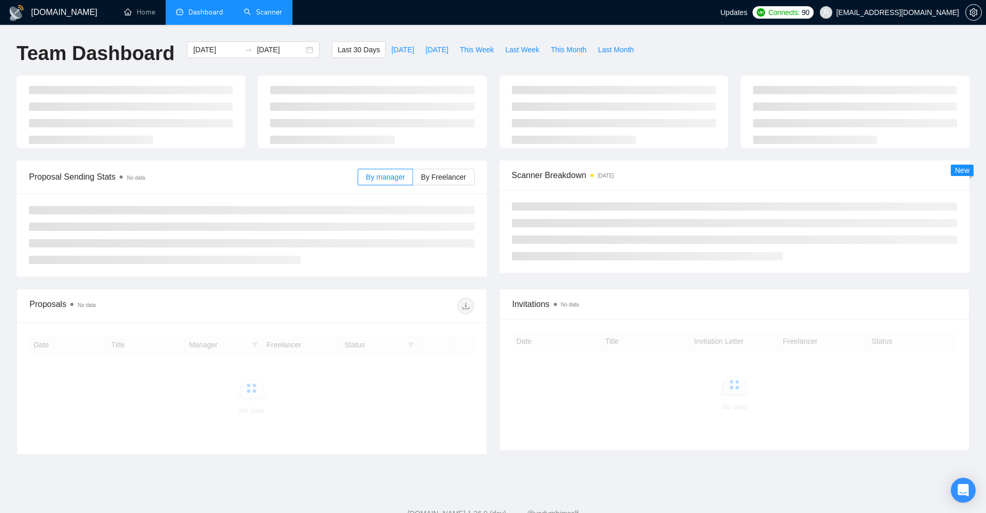
click at [277, 10] on link "Scanner" at bounding box center [263, 12] width 38 height 9
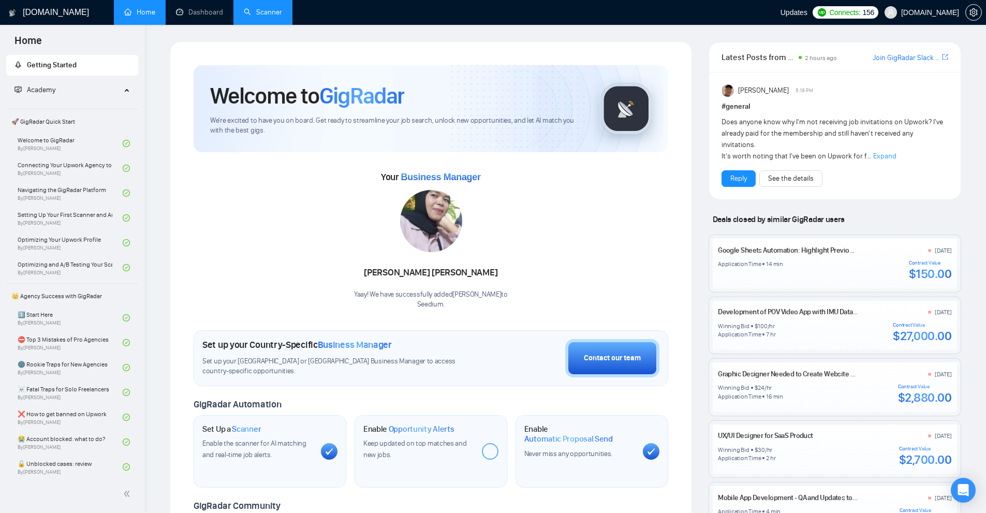
click at [277, 27] on div "[DOMAIN_NAME] Home Dashboard Scanner Updates Connects: 156 [DOMAIN_NAME] Welcom…" at bounding box center [565, 404] width 841 height 809
click at [275, 14] on link "Scanner" at bounding box center [263, 12] width 38 height 9
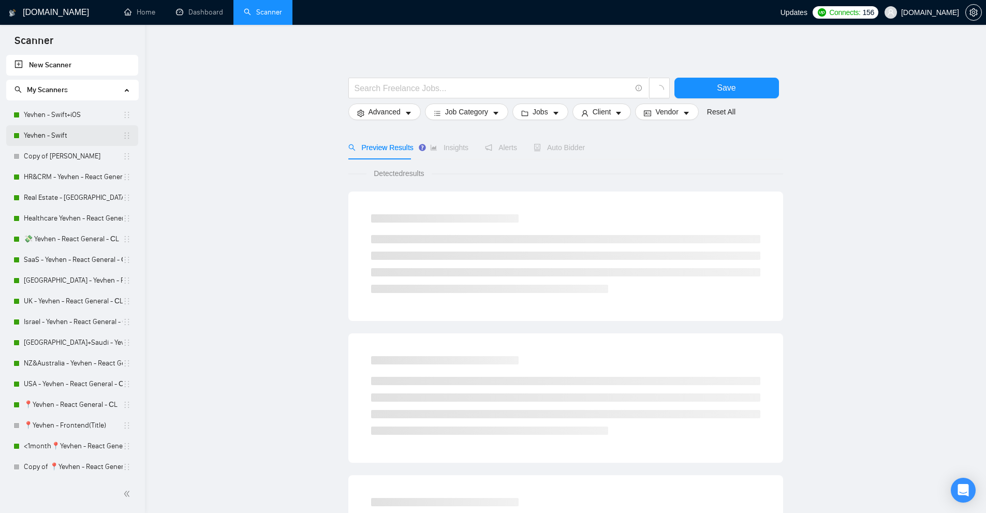
click at [73, 140] on link "Yevhen - Swift" at bounding box center [73, 135] width 99 height 21
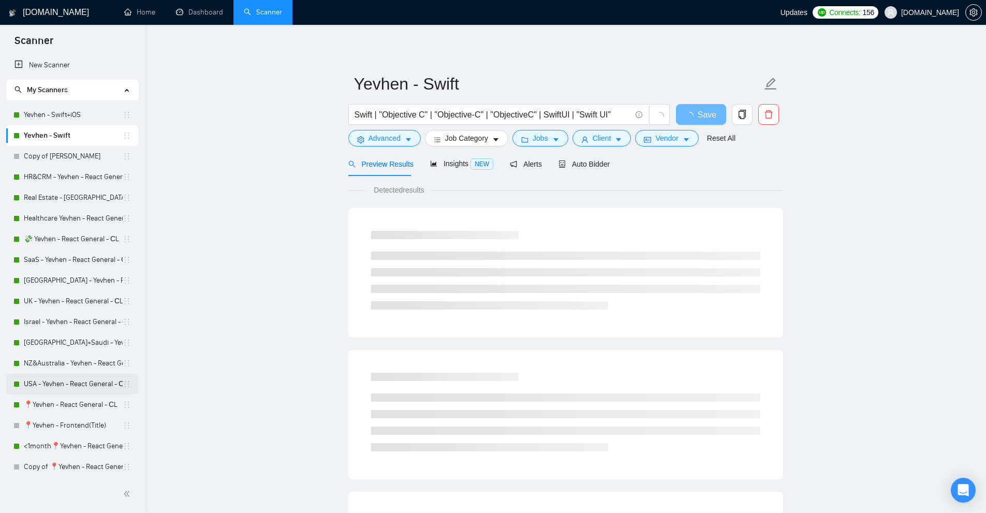
click at [59, 387] on link "USA - Yevhen - React General - СL" at bounding box center [73, 384] width 99 height 21
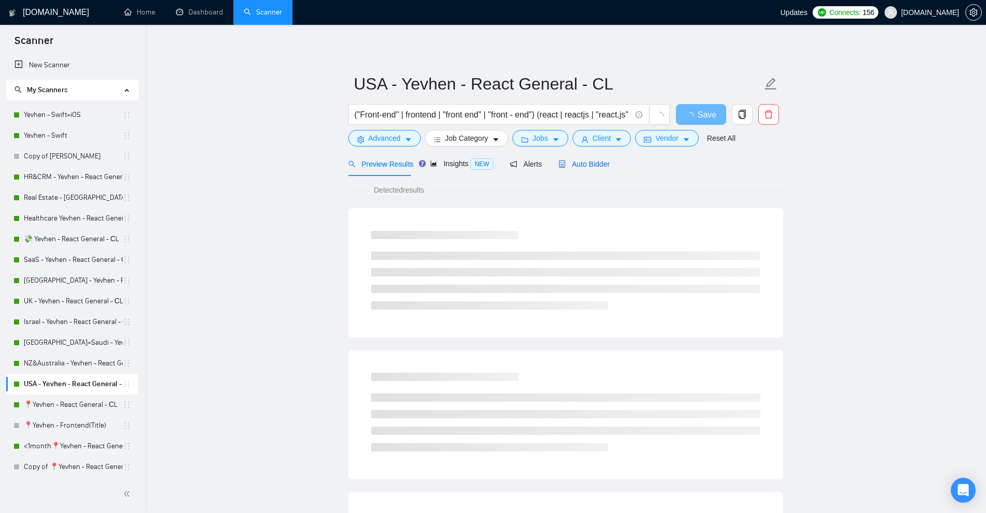
click at [582, 160] on span "Auto Bidder" at bounding box center [583, 164] width 51 height 8
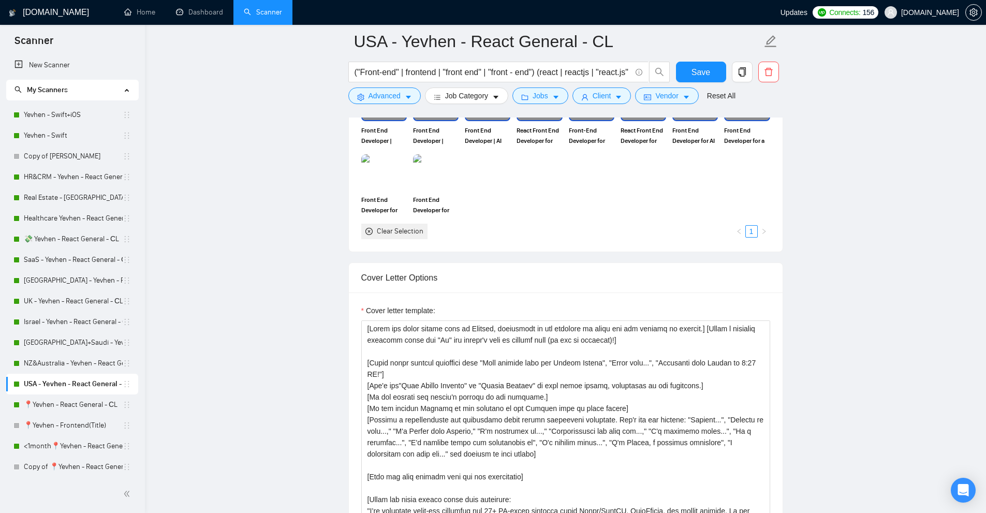
scroll to position [1242, 0]
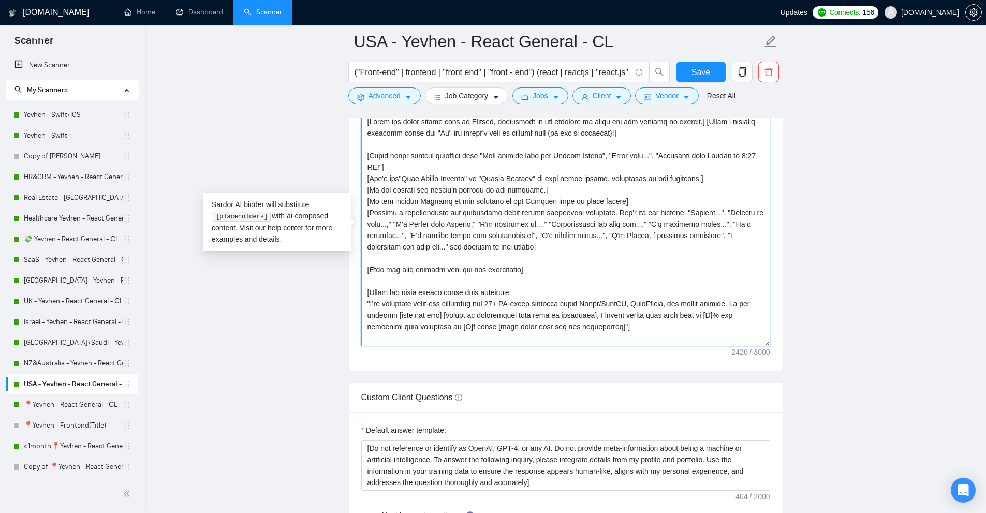
click at [544, 253] on textarea "Cover letter template:" at bounding box center [565, 229] width 409 height 233
drag, startPoint x: 551, startPoint y: 245, endPoint x: 358, endPoint y: 213, distance: 195.7
paste textarea "IF the client has asked additional questions or mentioned anything similar to “…"
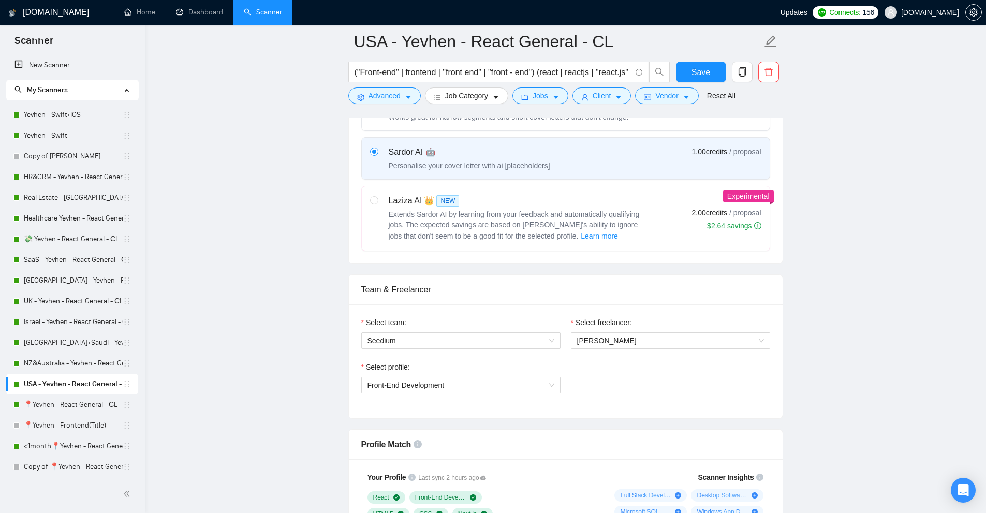
scroll to position [0, 0]
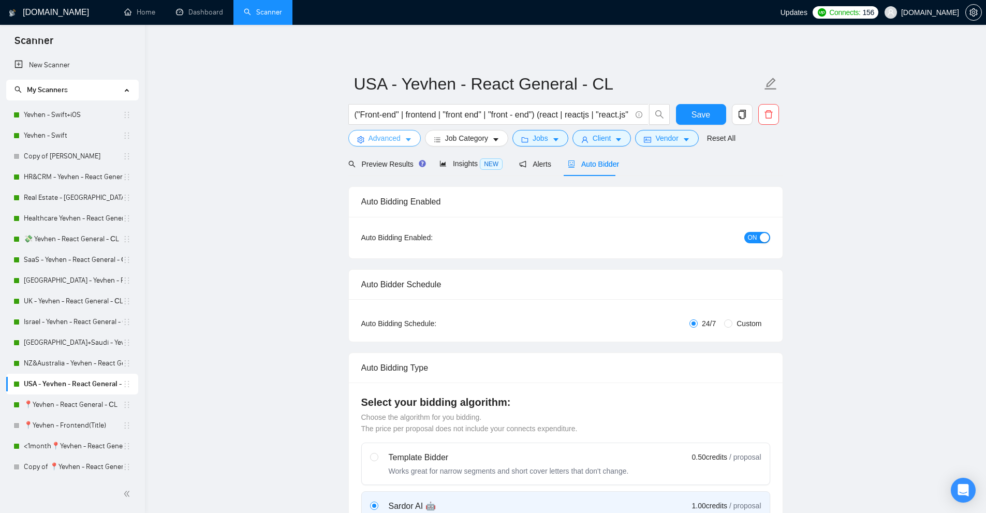
type textarea "[Lorem ips dolor sitame cons ad Elitsed, doeiusmodt in utl etdolore ma aliqu en…"
click at [417, 145] on button "Advanced" at bounding box center [384, 138] width 72 height 17
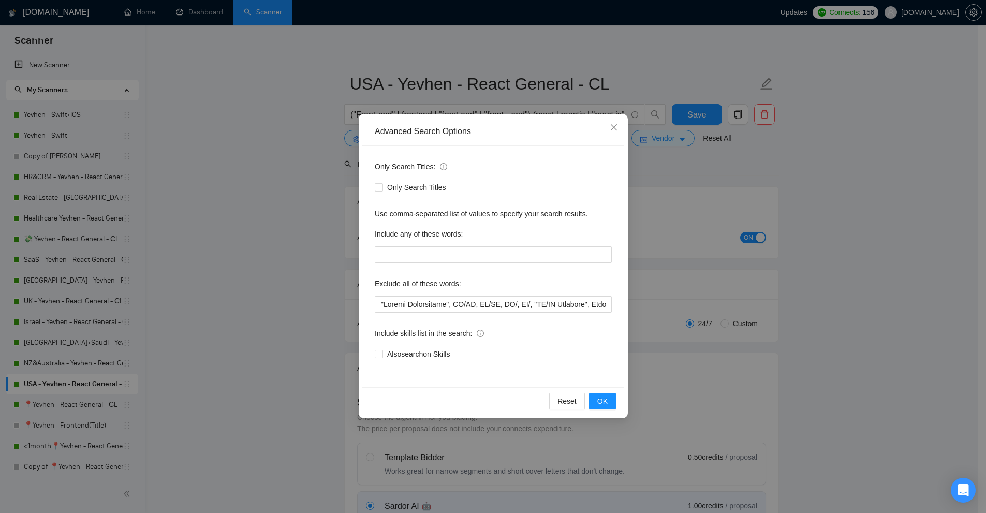
click at [407, 138] on div "Advanced Search Options" at bounding box center [493, 131] width 262 height 28
click at [431, 258] on input "text" at bounding box center [493, 254] width 237 height 17
paste input "to apply", "please include", "please, include", "in your proposal", "if you are…"
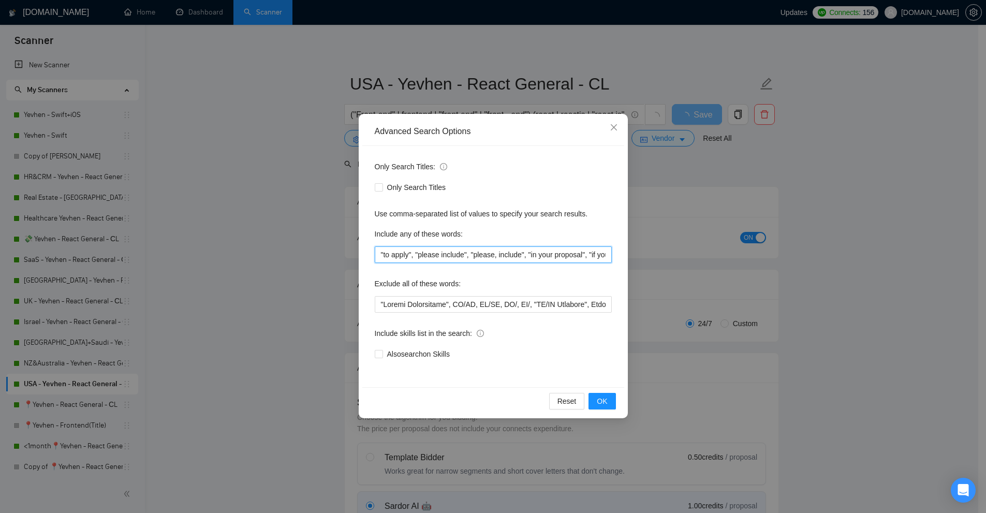
scroll to position [0, 109]
type input ""to apply", "please include", "please, include", "in your proposal", "if you ar…"
click at [603, 396] on button "OK" at bounding box center [601, 401] width 27 height 17
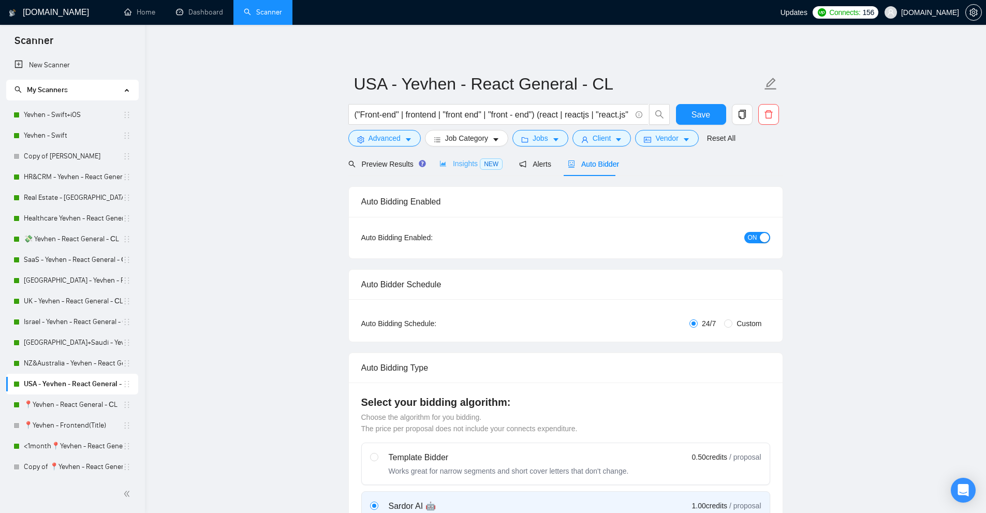
click at [459, 175] on div "Insights NEW" at bounding box center [470, 164] width 63 height 24
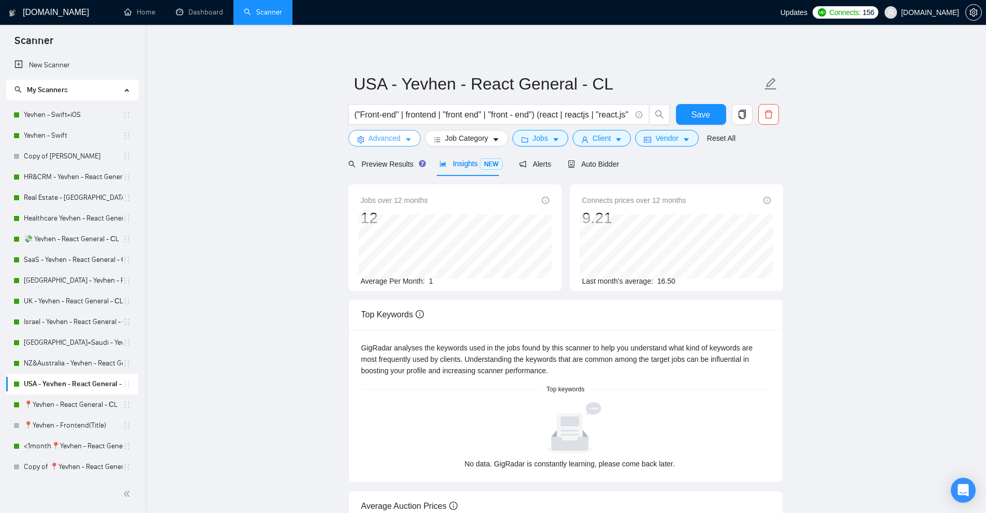
click at [416, 144] on button "Advanced" at bounding box center [384, 138] width 72 height 17
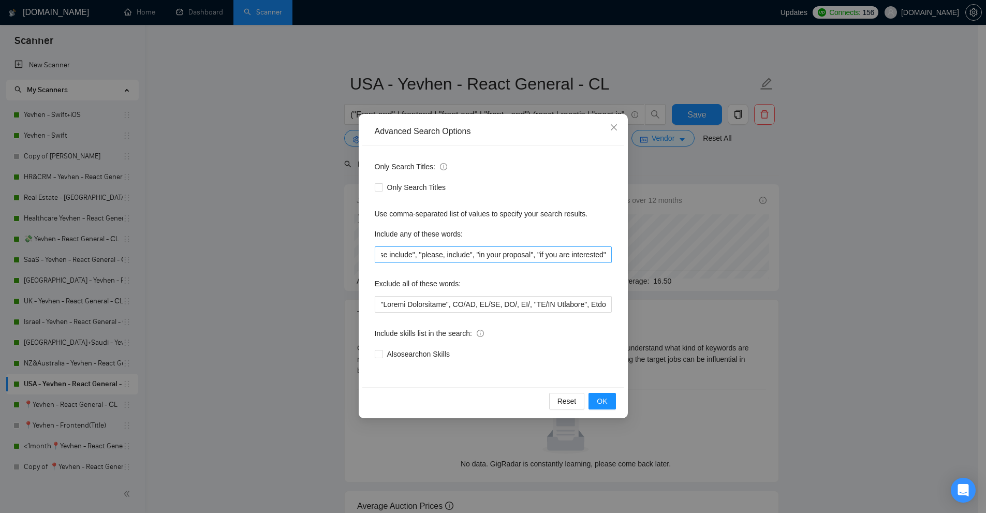
scroll to position [0, 108]
click at [571, 259] on input ""to apply", "please include", "please, include", "in your proposal", "if you ar…" at bounding box center [493, 254] width 237 height 17
click at [822, 252] on div "Advanced Search Options Only Search Titles: Only Search Titles Use comma-separa…" at bounding box center [493, 256] width 986 height 513
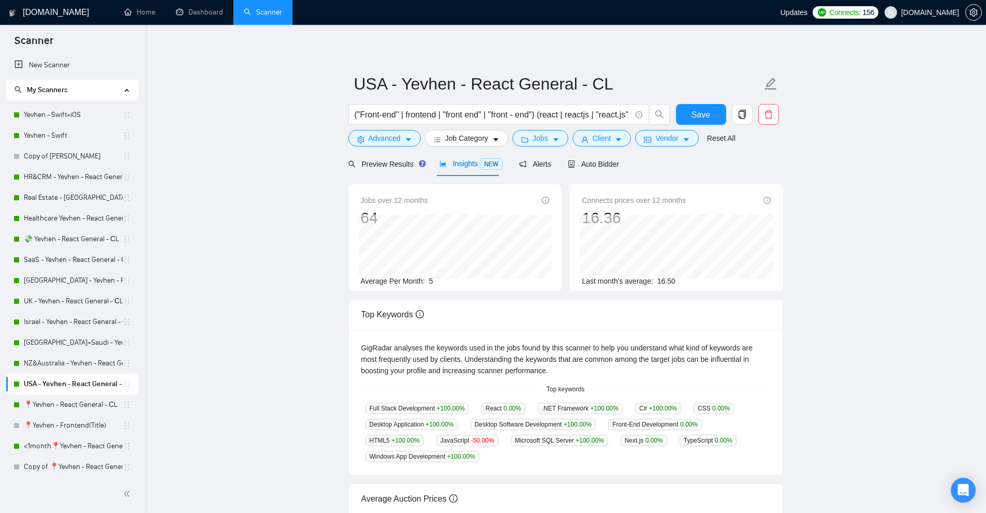
click at [949, 12] on span "[DOMAIN_NAME]" at bounding box center [930, 12] width 58 height 0
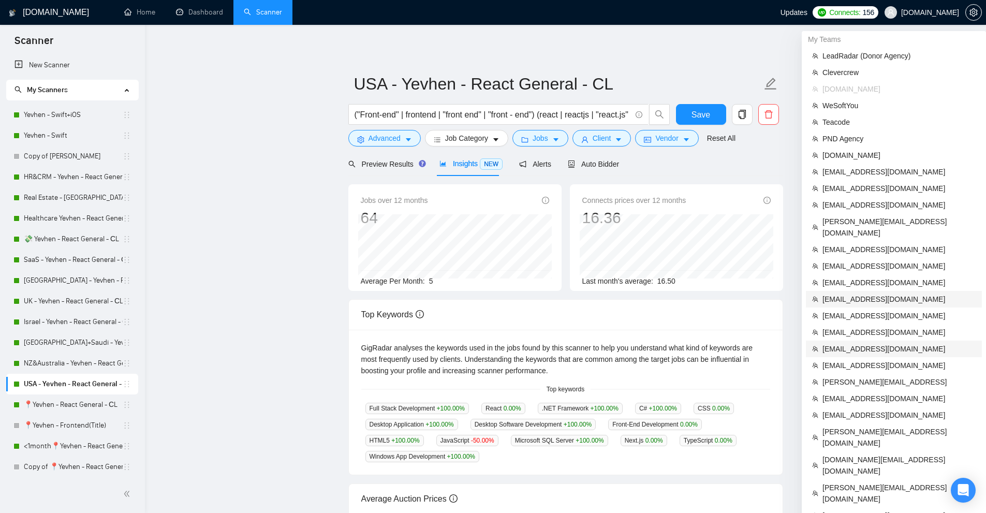
scroll to position [52, 0]
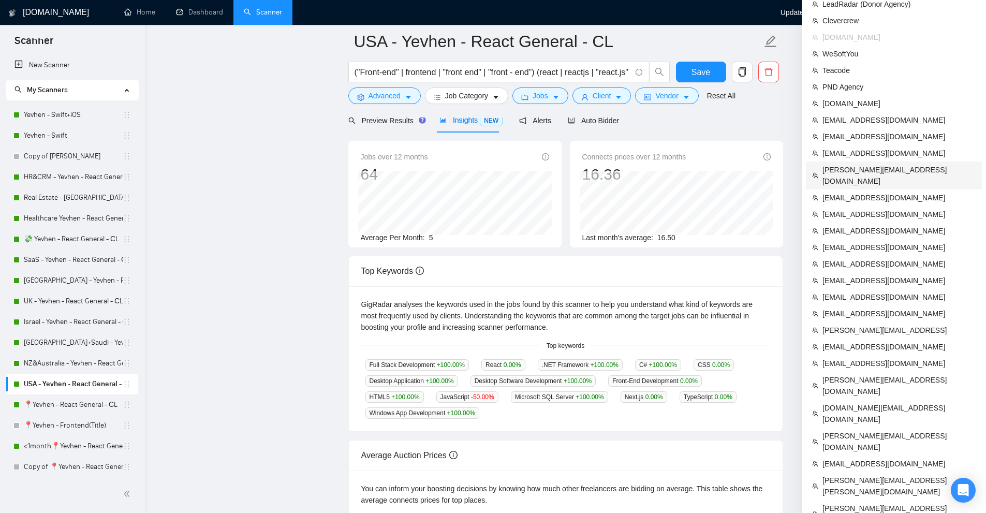
click at [836, 168] on span "[PERSON_NAME][EMAIL_ADDRESS][DOMAIN_NAME]" at bounding box center [898, 175] width 153 height 23
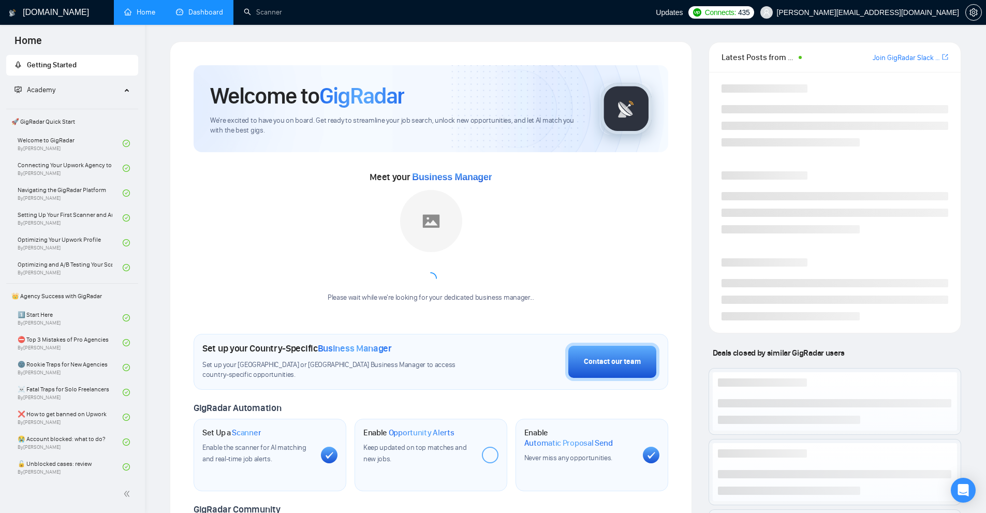
click at [215, 17] on link "Dashboard" at bounding box center [199, 12] width 47 height 9
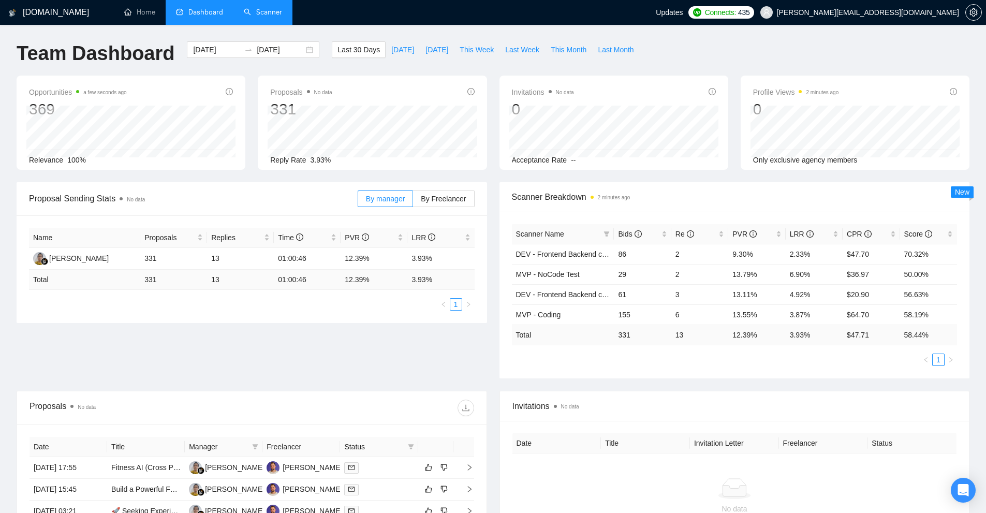
click at [263, 12] on link "Scanner" at bounding box center [263, 12] width 38 height 9
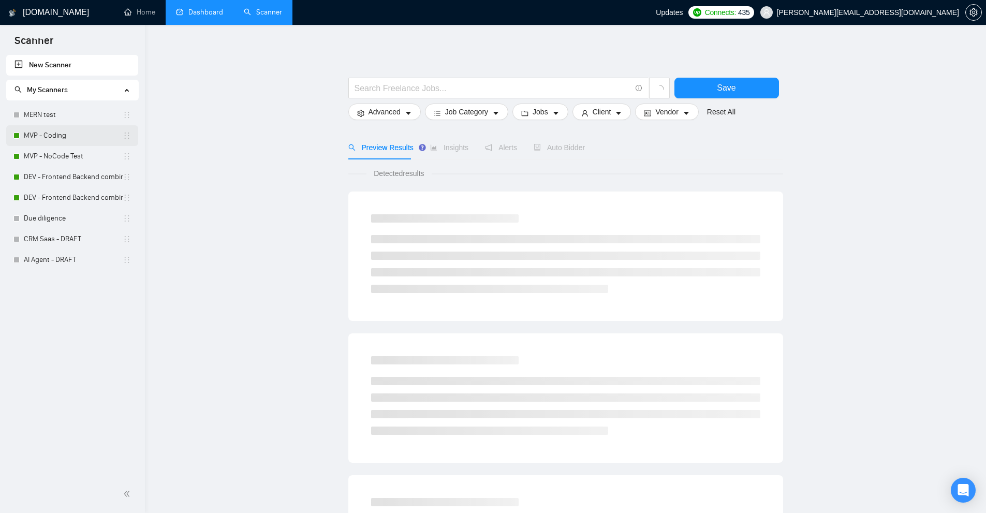
click at [76, 137] on link "MVP - Coding" at bounding box center [73, 135] width 99 height 21
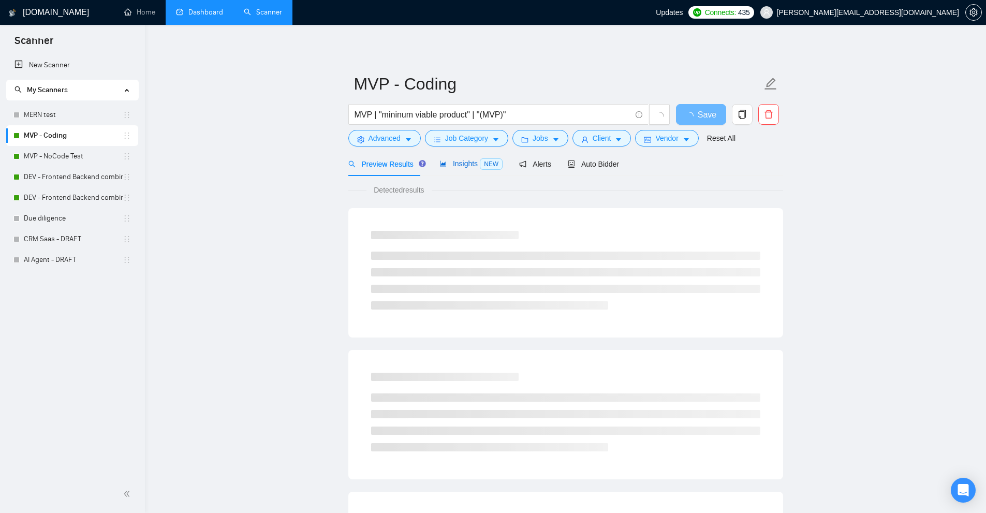
click at [449, 168] on span "Insights NEW" at bounding box center [470, 163] width 63 height 8
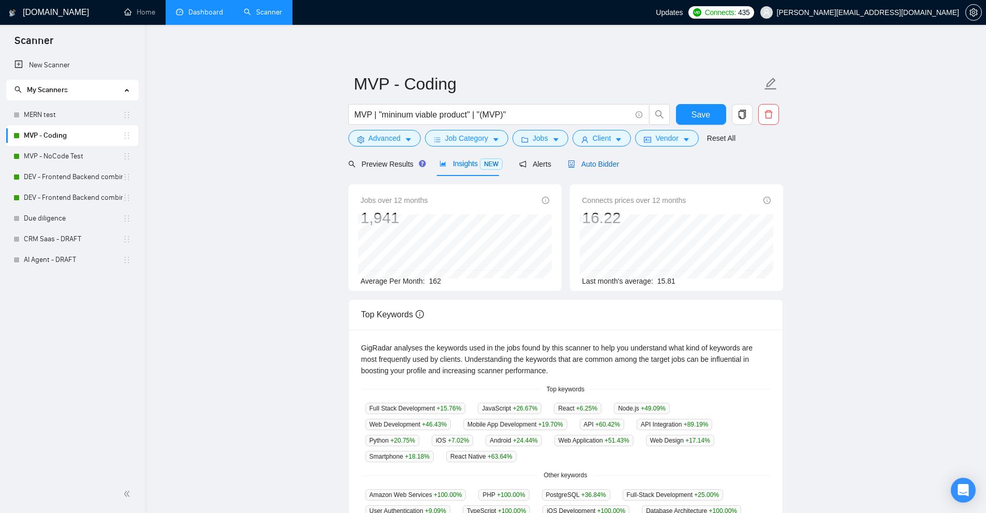
click at [602, 163] on span "Auto Bidder" at bounding box center [593, 164] width 51 height 8
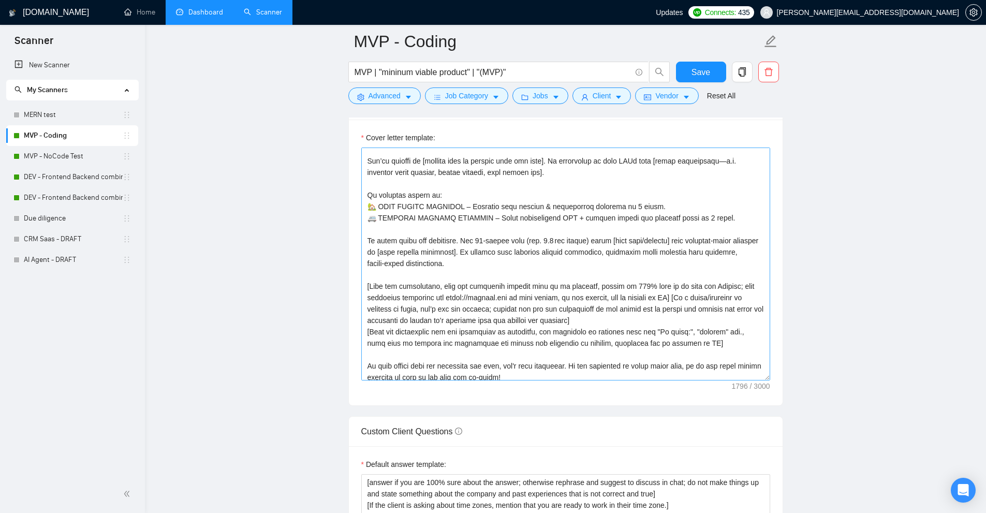
scroll to position [91, 0]
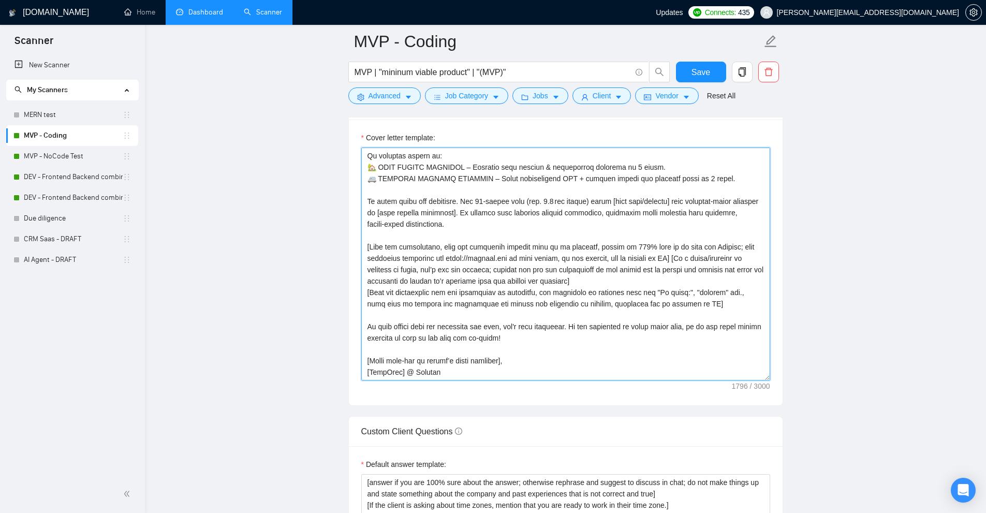
click at [447, 258] on textarea "Cover letter template:" at bounding box center [565, 263] width 409 height 233
drag, startPoint x: 447, startPoint y: 258, endPoint x: 546, endPoint y: 294, distance: 105.3
click at [546, 294] on textarea "Cover letter template:" at bounding box center [565, 263] width 409 height 233
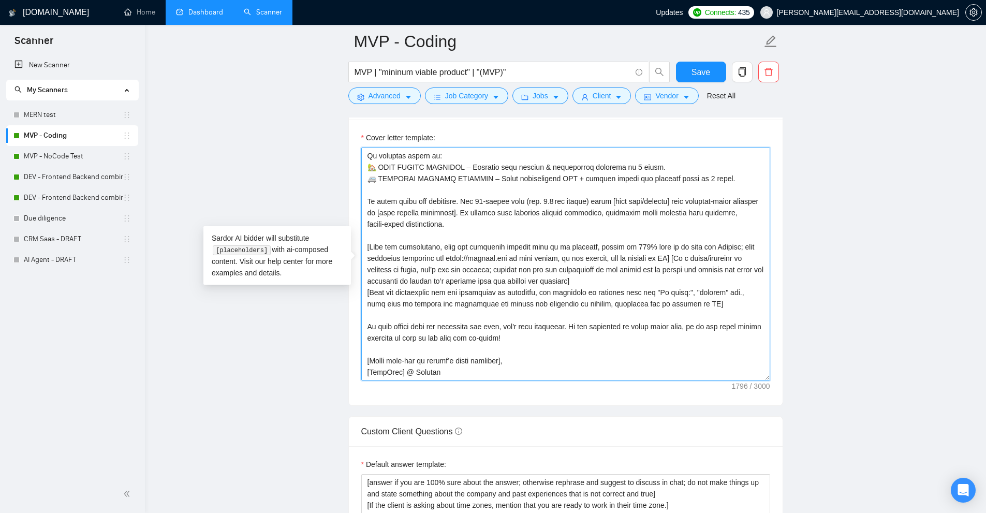
click at [546, 294] on textarea "Cover letter template:" at bounding box center [565, 263] width 409 height 233
click at [549, 262] on textarea "Cover letter template:" at bounding box center [565, 263] width 409 height 233
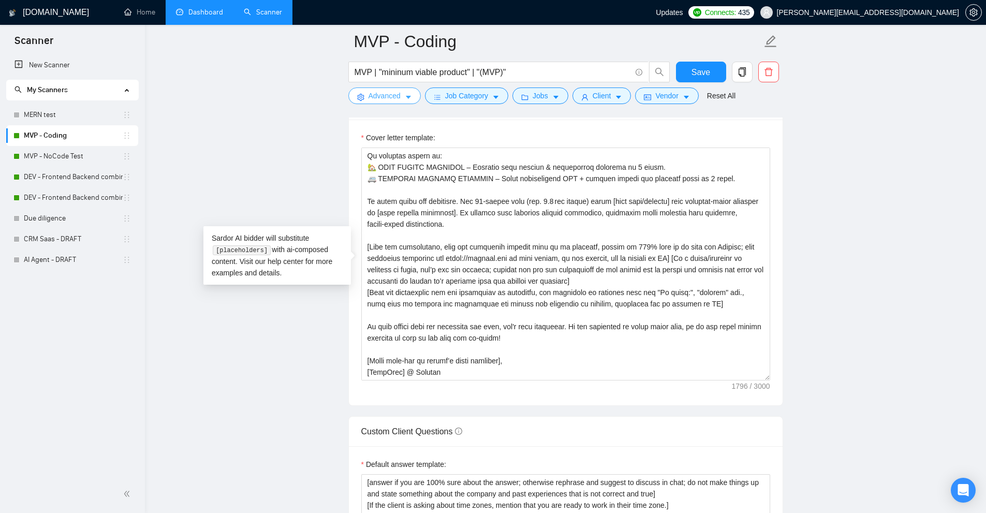
click at [388, 92] on span "Advanced" at bounding box center [384, 95] width 32 height 11
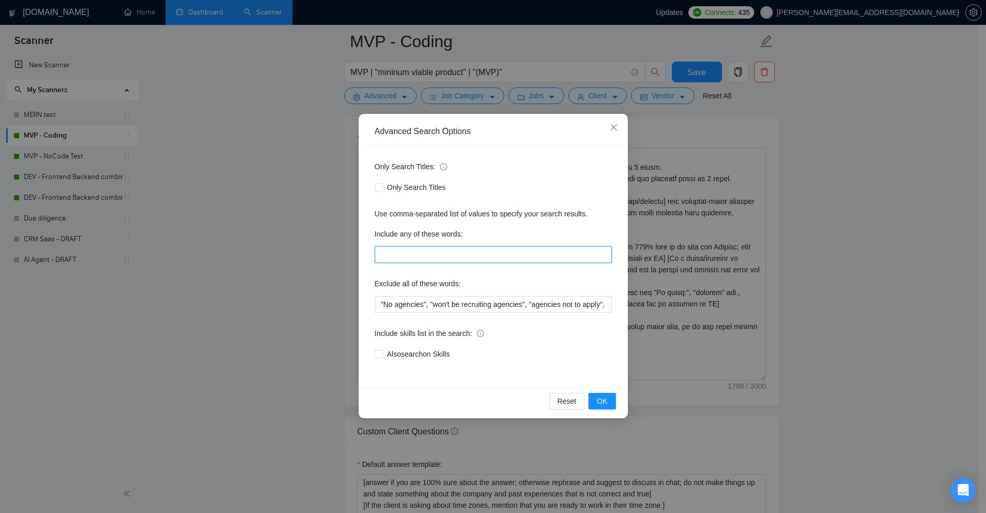
click at [449, 254] on input "text" at bounding box center [493, 254] width 237 height 17
paste input ""to apply", "please include", "please, include", "in your proposal", "if you ar…"
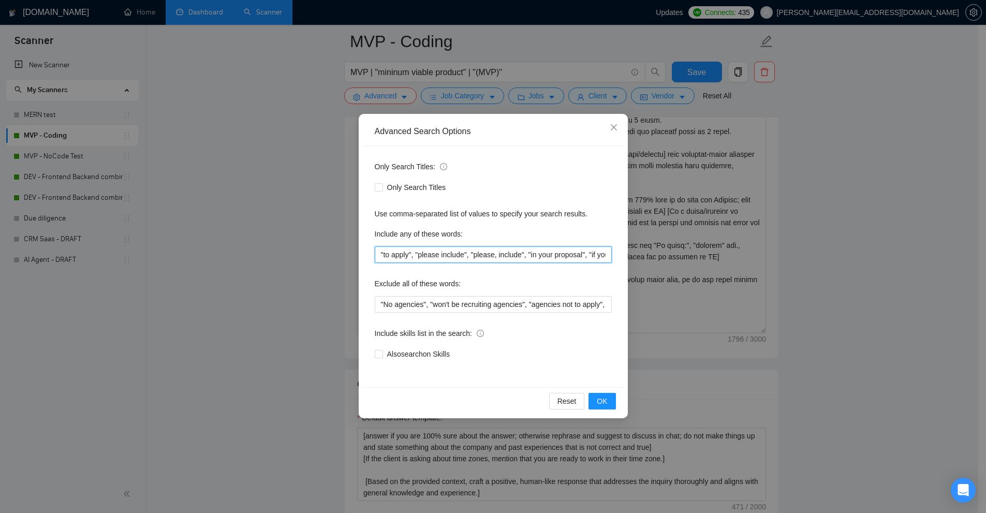
scroll to position [0, 375]
click at [758, 159] on div "Advanced Search Options Only Search Titles: Only Search Titles Use comma-separa…" at bounding box center [493, 256] width 986 height 513
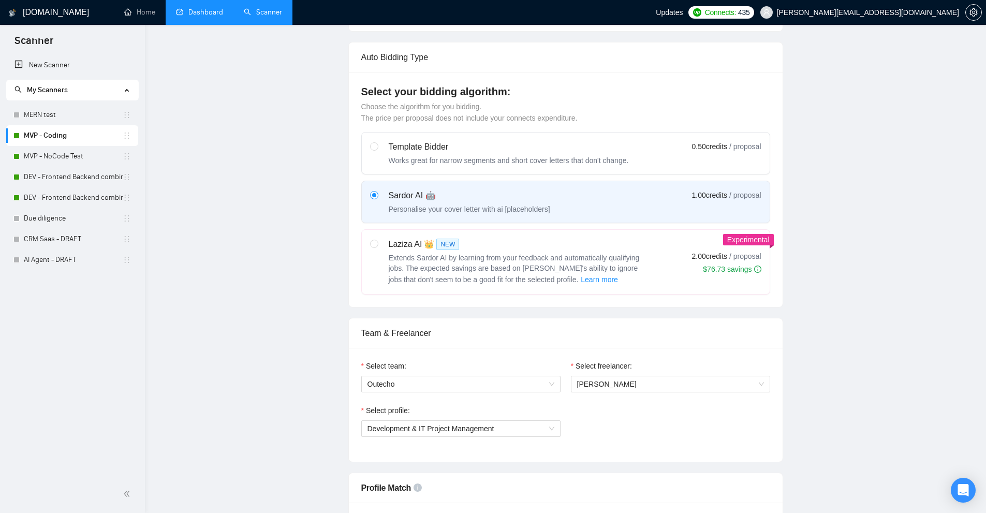
scroll to position [0, 0]
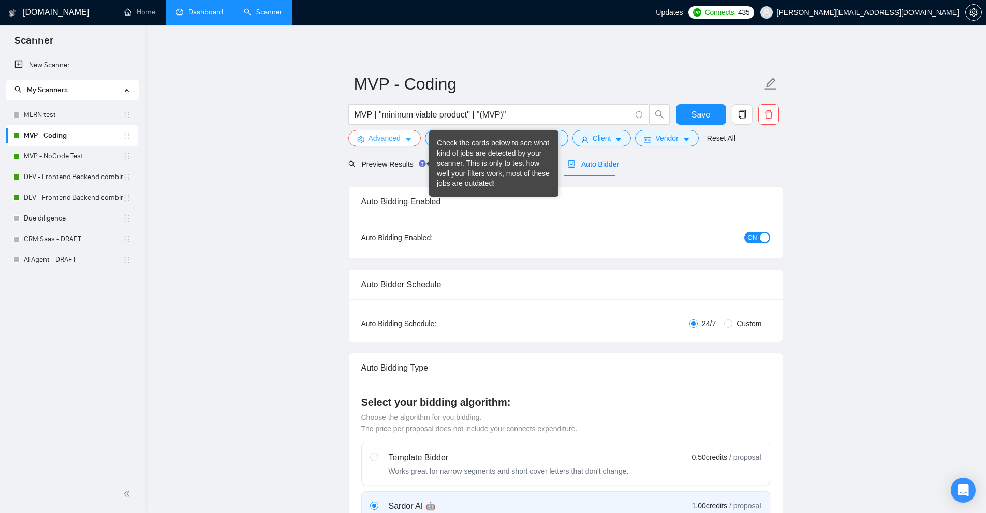
click at [403, 138] on button "Advanced" at bounding box center [384, 138] width 72 height 17
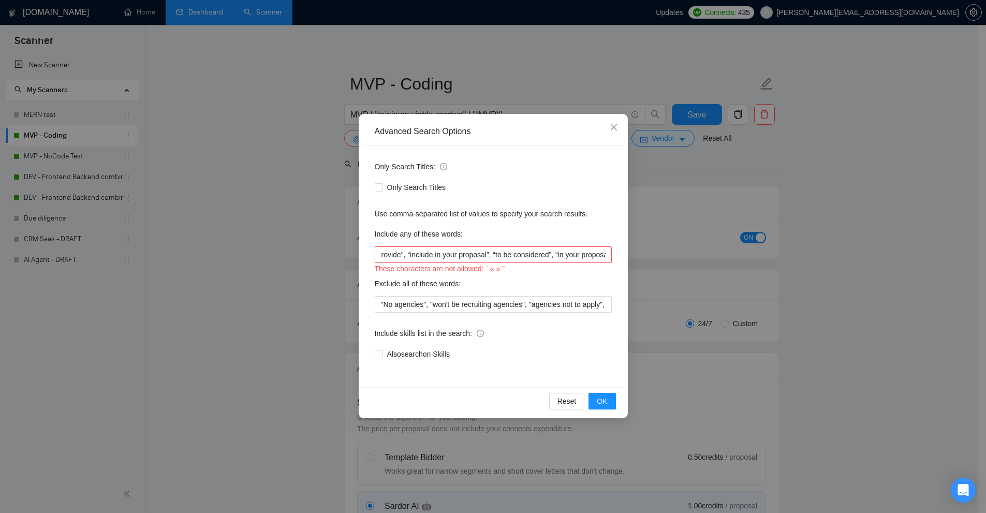
scroll to position [0, 375]
click at [507, 259] on input ""to apply", "please include", "please, include", "in your proposal", "if you ar…" at bounding box center [493, 254] width 237 height 17
paste input "", “to be considered", “in your proposal", “please address""
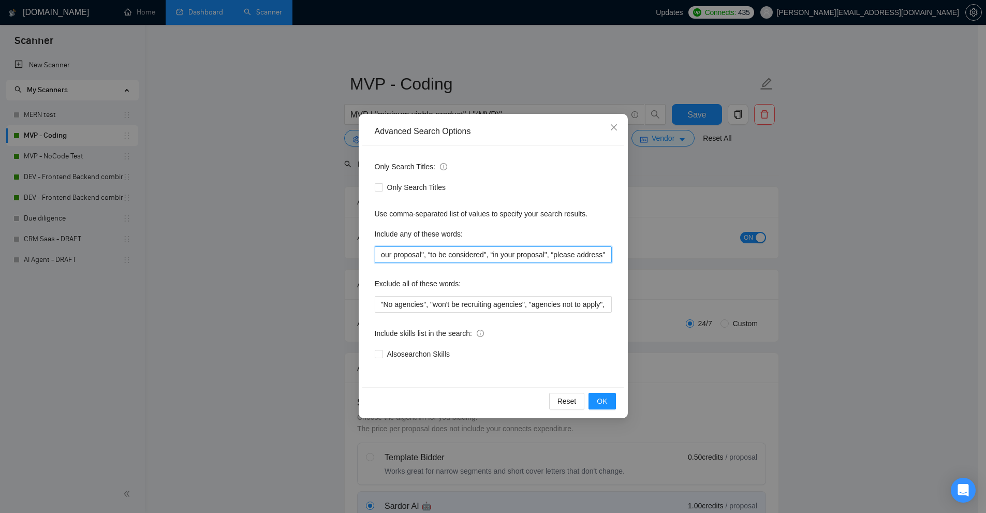
type input ""to apply", "please include", "please, include", "in your proposal", "if you ar…"
click at [836, 176] on div "Advanced Search Options Only Search Titles: Only Search Titles Use comma-separa…" at bounding box center [493, 256] width 986 height 513
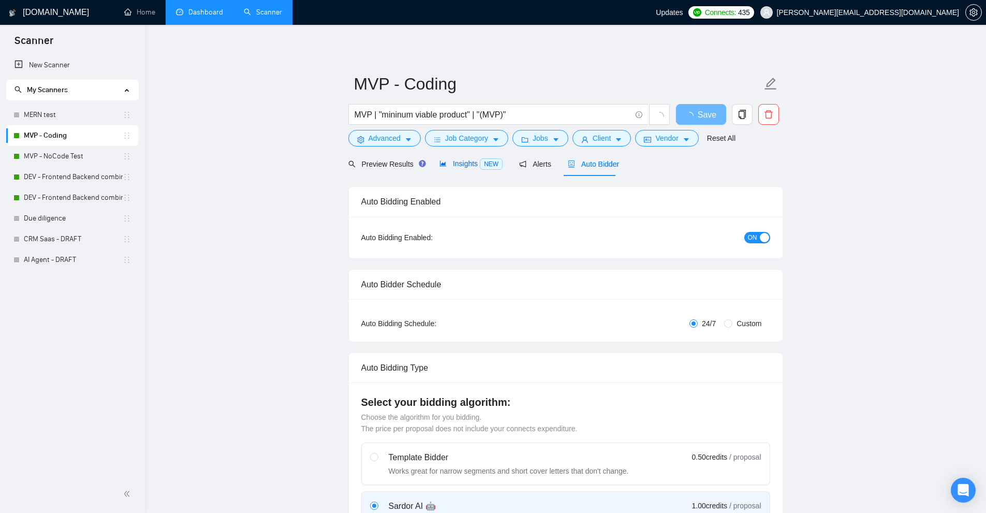
click at [470, 168] on span "Insights NEW" at bounding box center [470, 163] width 63 height 8
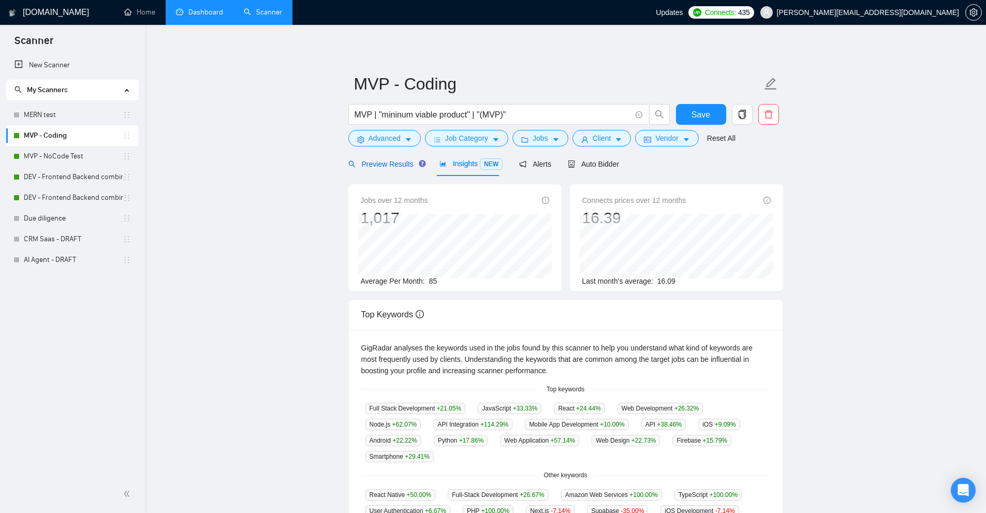
click at [392, 167] on span "Preview Results" at bounding box center [385, 164] width 75 height 8
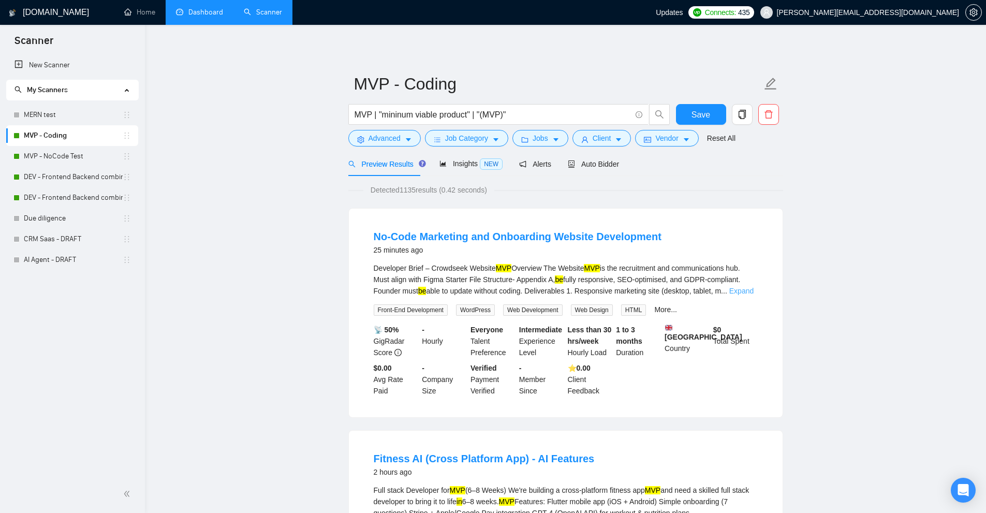
click at [751, 287] on link "Expand" at bounding box center [741, 291] width 24 height 8
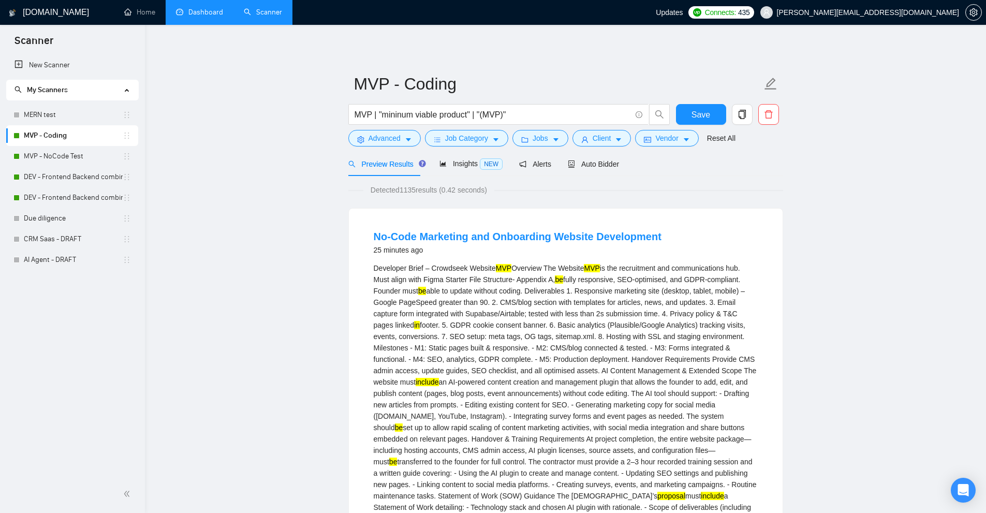
scroll to position [259, 0]
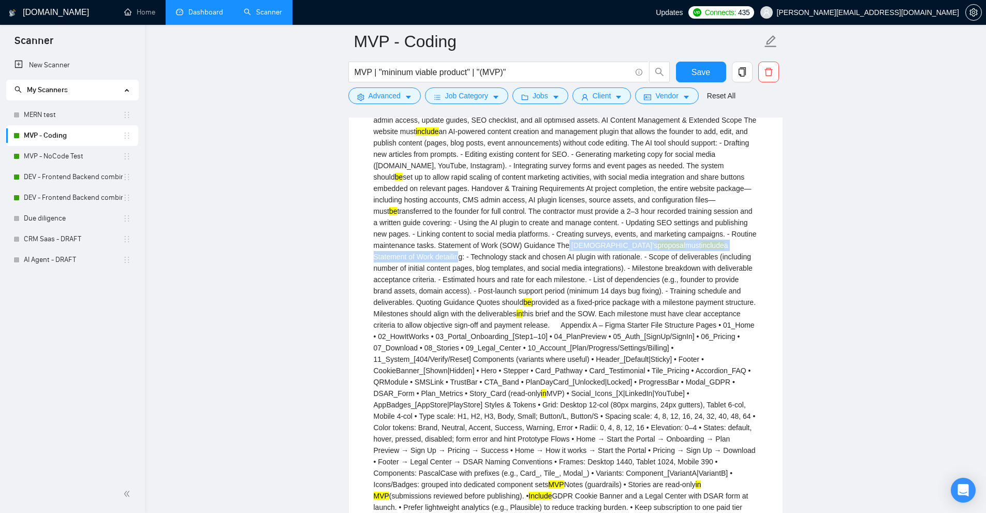
drag, startPoint x: 412, startPoint y: 246, endPoint x: 619, endPoint y: 242, distance: 207.0
click at [619, 242] on div "Developer Brief – Crowdseek Website MVP Overview The Website MVP is the recruit…" at bounding box center [566, 268] width 384 height 512
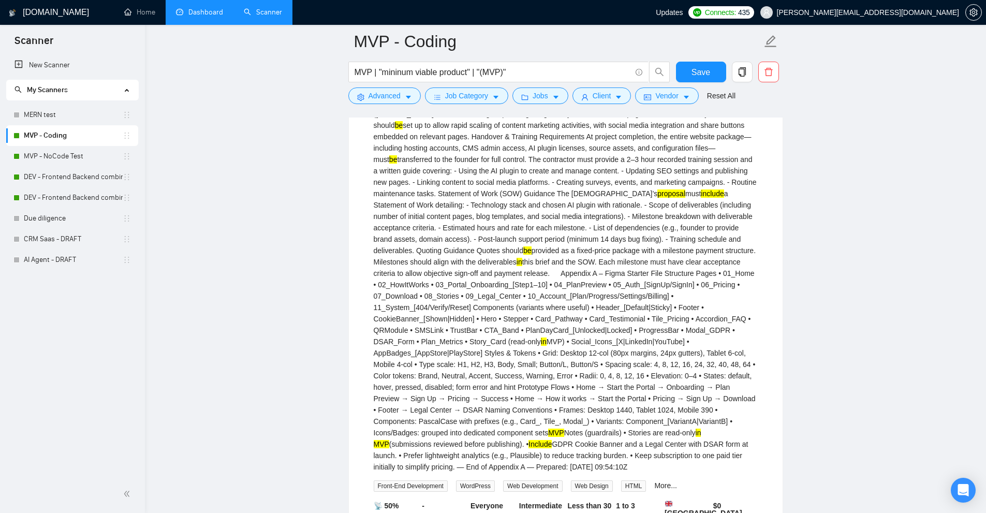
click at [635, 190] on div "Developer Brief – Crowdseek Website MVP Overview The Website MVP is the recruit…" at bounding box center [566, 216] width 384 height 512
drag, startPoint x: 635, startPoint y: 190, endPoint x: 728, endPoint y: 195, distance: 92.7
click at [728, 195] on div "Developer Brief – Crowdseek Website MVP Overview The Website MVP is the recruit…" at bounding box center [566, 216] width 384 height 512
click at [482, 202] on div "Developer Brief – Crowdseek Website MVP Overview The Website MVP is the recruit…" at bounding box center [566, 216] width 384 height 512
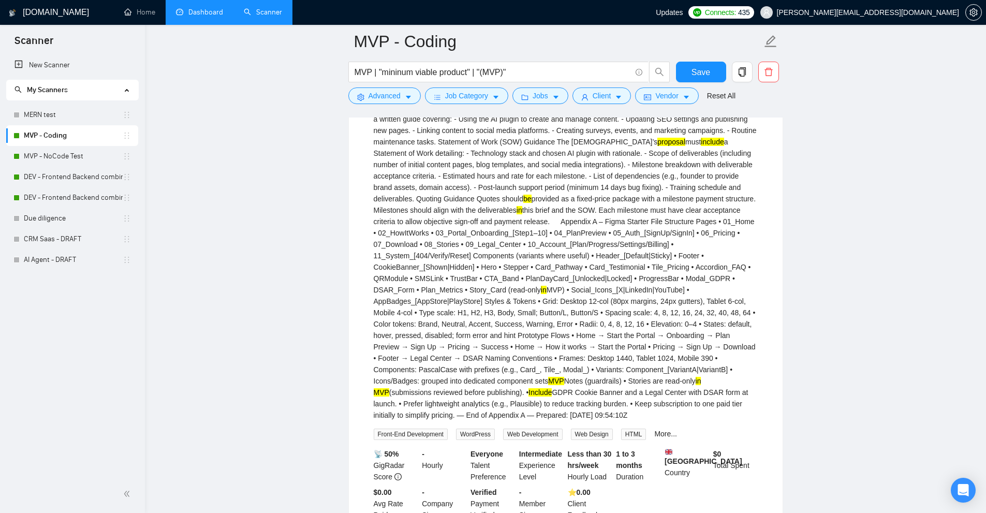
scroll to position [673, 0]
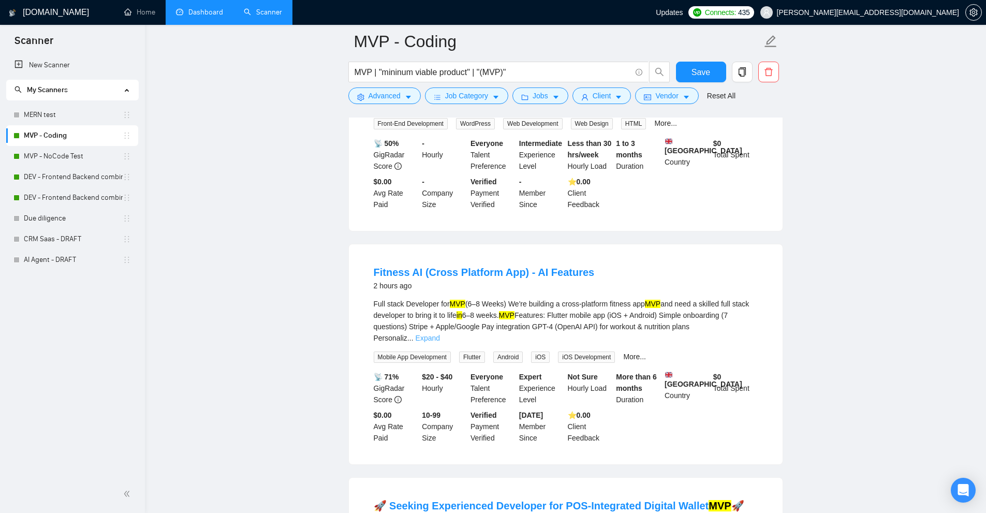
click at [440, 334] on link "Expand" at bounding box center [428, 338] width 24 height 8
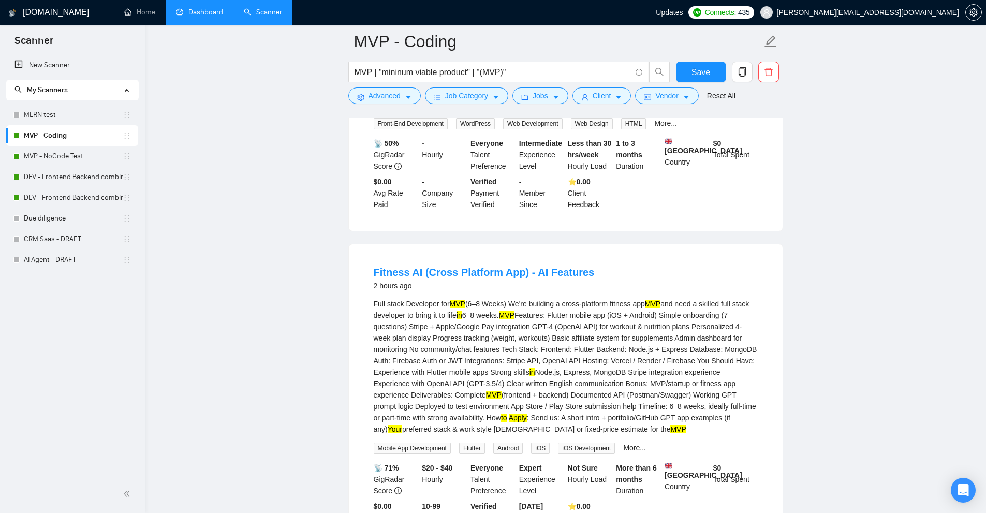
scroll to position [828, 0]
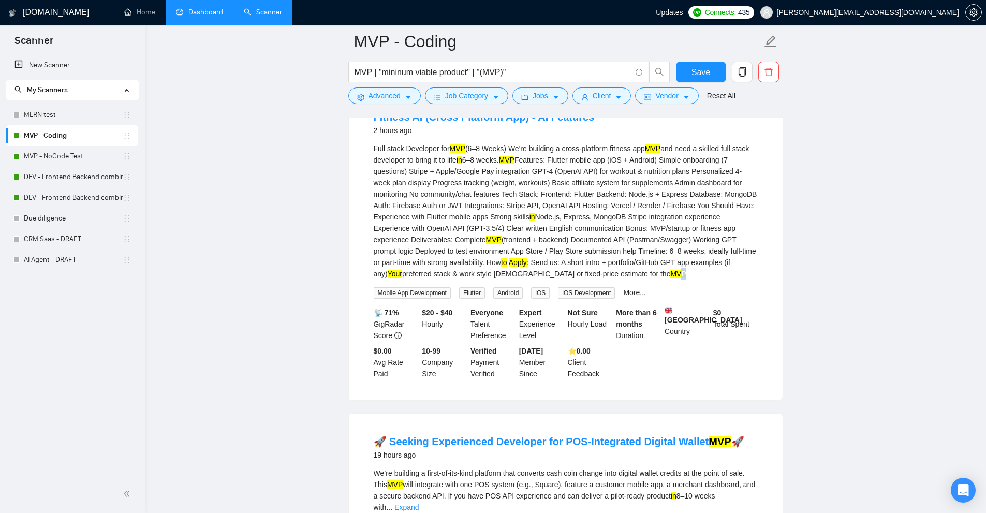
drag, startPoint x: 612, startPoint y: 269, endPoint x: 598, endPoint y: 268, distance: 13.5
click at [598, 268] on div "Full stack Developer for MVP (6–8 Weeks) We're building a cross-platform fitnes…" at bounding box center [566, 211] width 384 height 137
click at [500, 259] on div "Full stack Developer for MVP (6–8 Weeks) We're building a cross-platform fitnes…" at bounding box center [566, 211] width 384 height 137
drag, startPoint x: 500, startPoint y: 259, endPoint x: 558, endPoint y: 254, distance: 57.7
click at [558, 254] on div "Full stack Developer for MVP (6–8 Weeks) We're building a cross-platform fitnes…" at bounding box center [566, 211] width 384 height 137
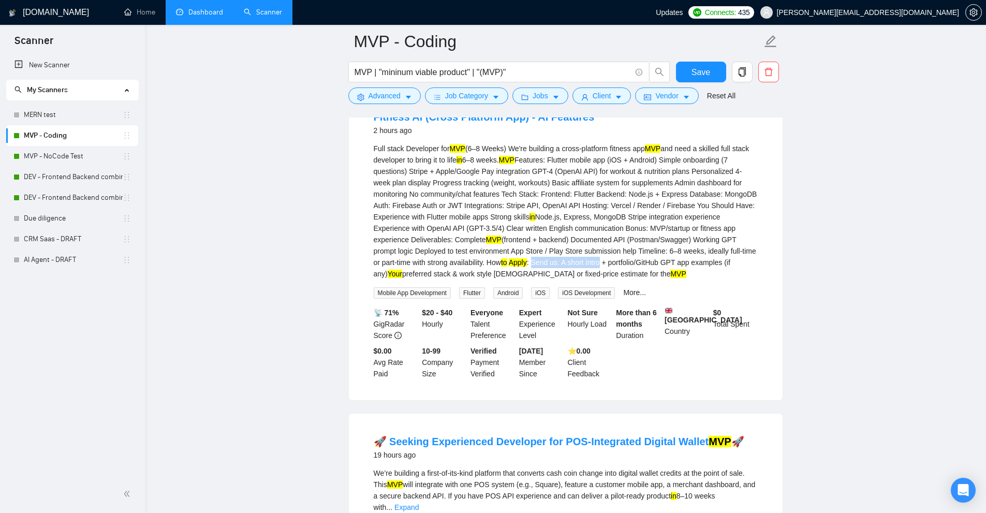
click at [532, 258] on div "Full stack Developer for MVP (6–8 Weeks) We're building a cross-platform fitnes…" at bounding box center [566, 211] width 384 height 137
drag, startPoint x: 524, startPoint y: 259, endPoint x: 601, endPoint y: 265, distance: 76.8
click at [601, 265] on div "Full stack Developer for MVP (6–8 Weeks) We're building a cross-platform fitnes…" at bounding box center [566, 211] width 384 height 137
copy div "A short intro + portfolio/GitHub GPT app examples (if any) Your preferred stack…"
